Goal: Check status: Check status

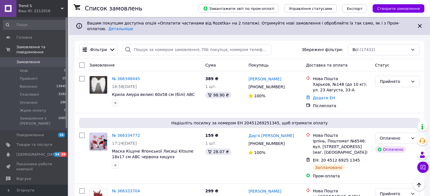
scroll to position [905, 0]
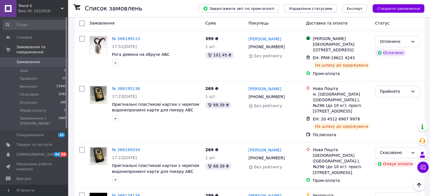
click at [27, 60] on link "Замовлення 0" at bounding box center [35, 62] width 70 height 10
